Goal: Transaction & Acquisition: Register for event/course

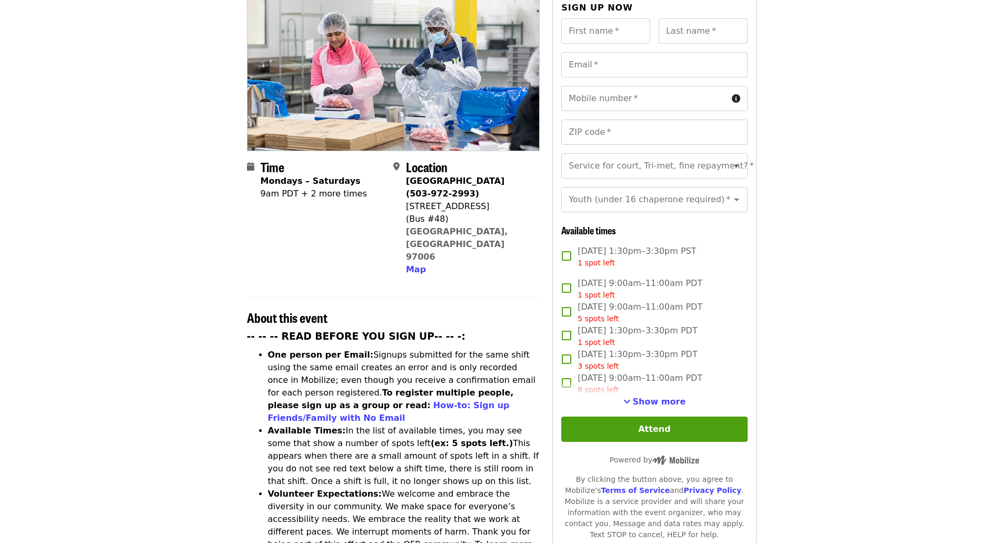
scroll to position [158, 0]
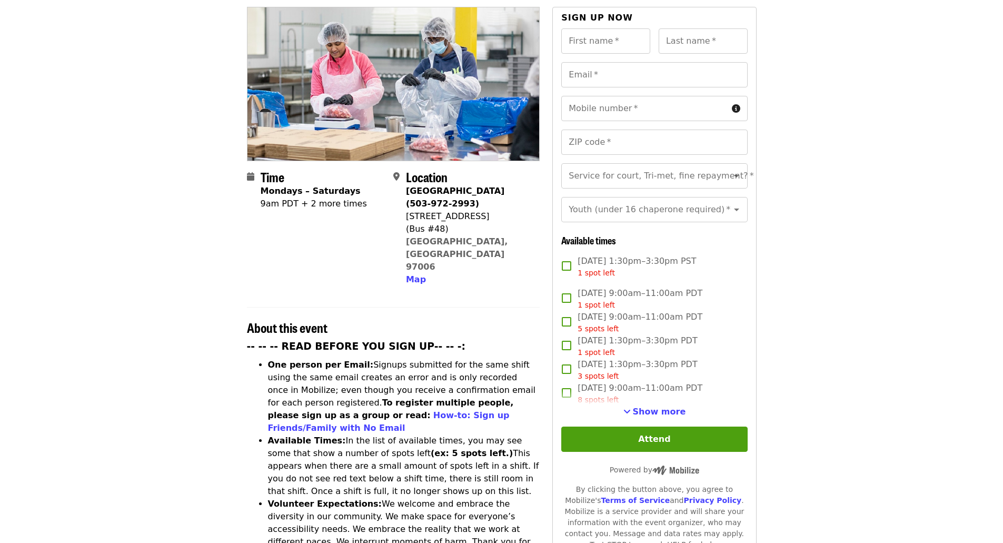
click at [672, 407] on span "Show more" at bounding box center [659, 412] width 53 height 10
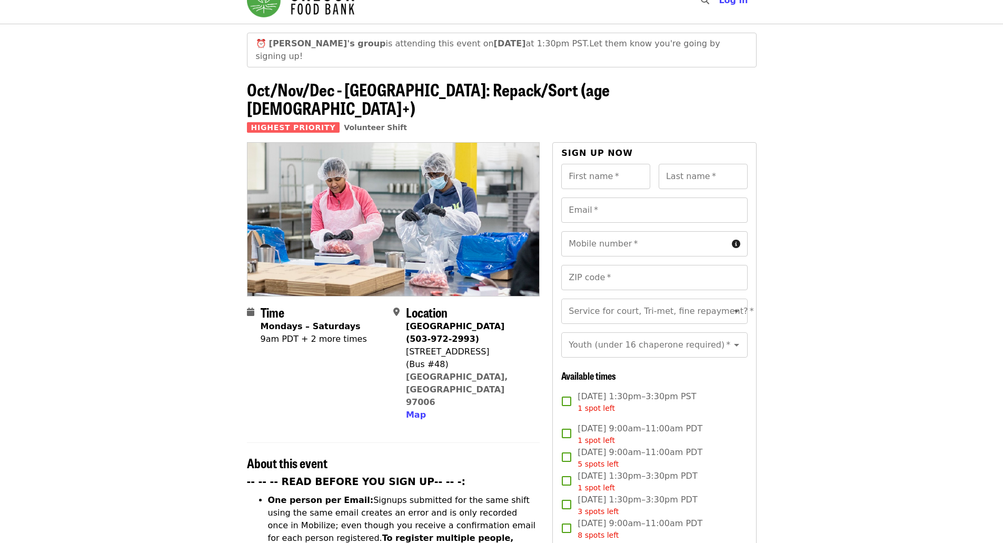
scroll to position [0, 0]
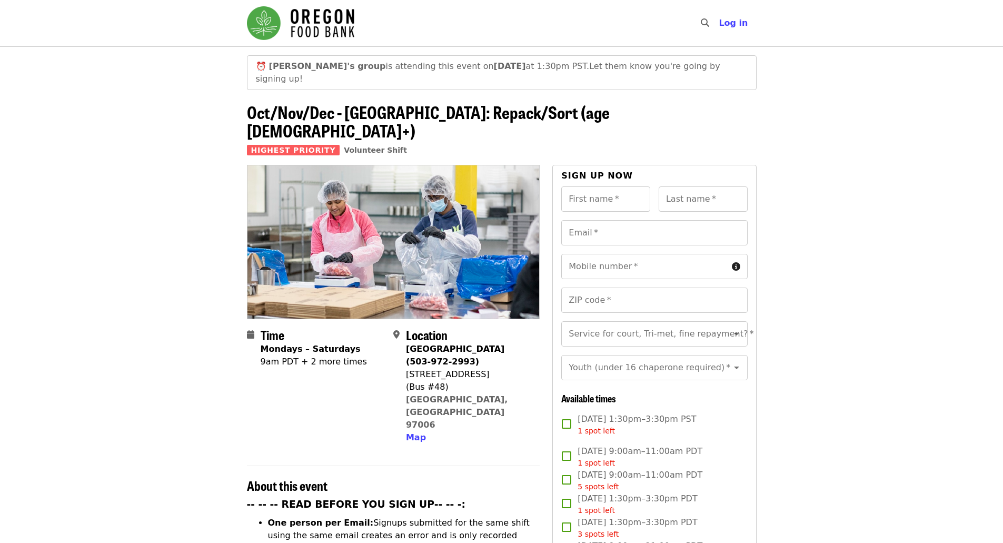
click at [637, 413] on span "[DATE] 1:30pm–3:30pm PST 1 spot left" at bounding box center [637, 425] width 118 height 24
click at [658, 355] on div "Youth (under 16 chaperone required)   * Youth (under 16 chaperone required) *" at bounding box center [654, 367] width 186 height 25
click at [658, 324] on input "Service for court, Tri-met, fine repayment?   *" at bounding box center [641, 334] width 143 height 20
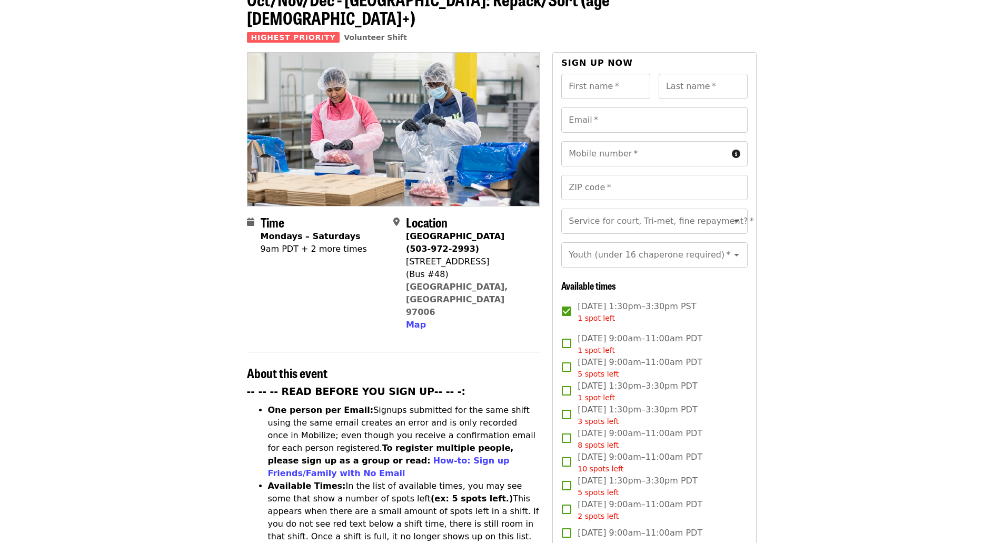
scroll to position [211, 0]
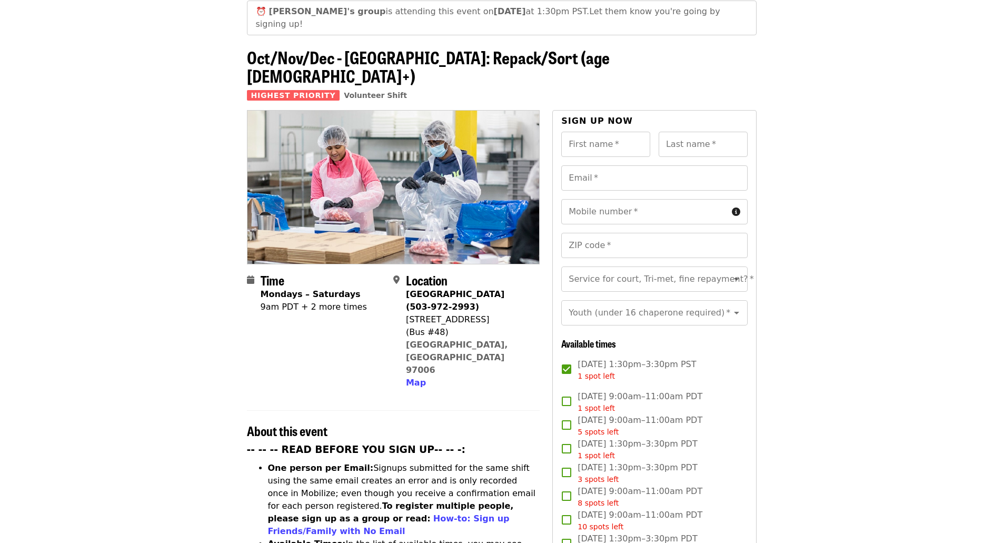
scroll to position [0, 0]
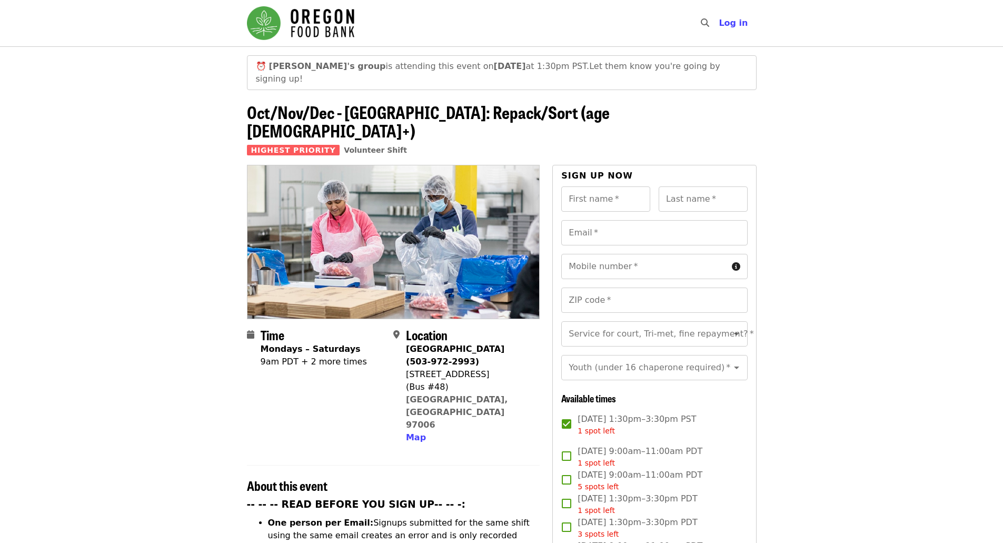
click at [826, 88] on header "⏰ [PERSON_NAME]'s group is attending this event [DATE][DATE] 1:30pm PST. Let th…" at bounding box center [501, 105] width 1003 height 118
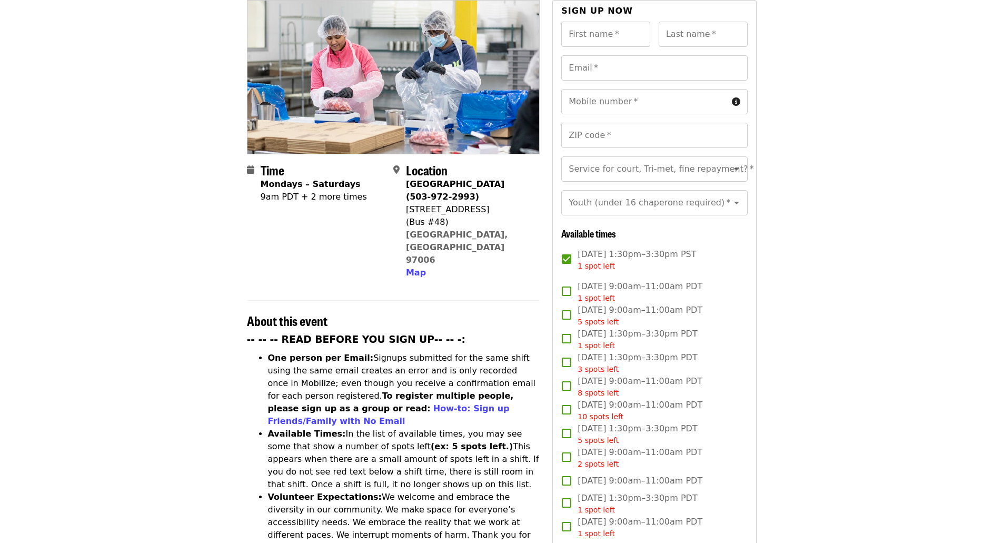
scroll to position [211, 0]
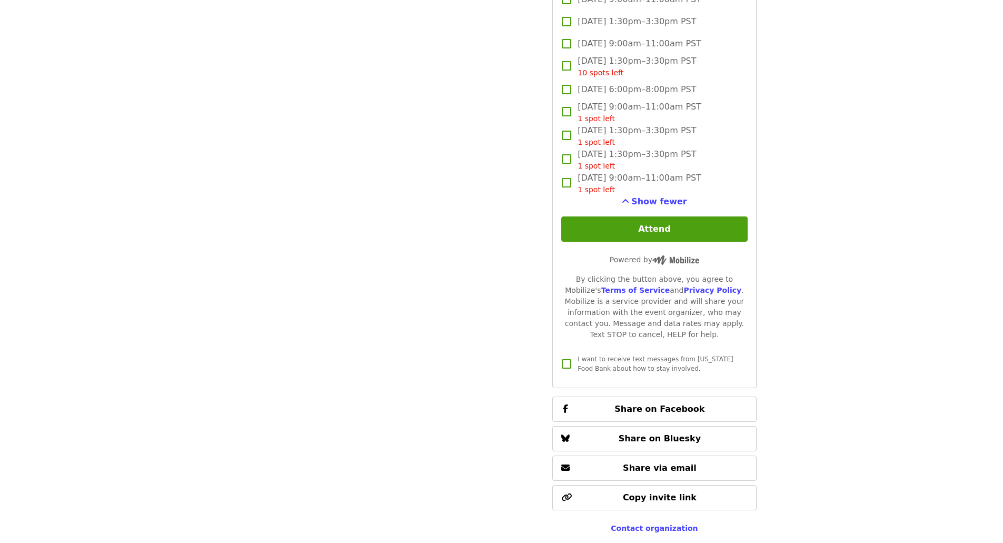
scroll to position [2001, 0]
